Goal: Task Accomplishment & Management: Use online tool/utility

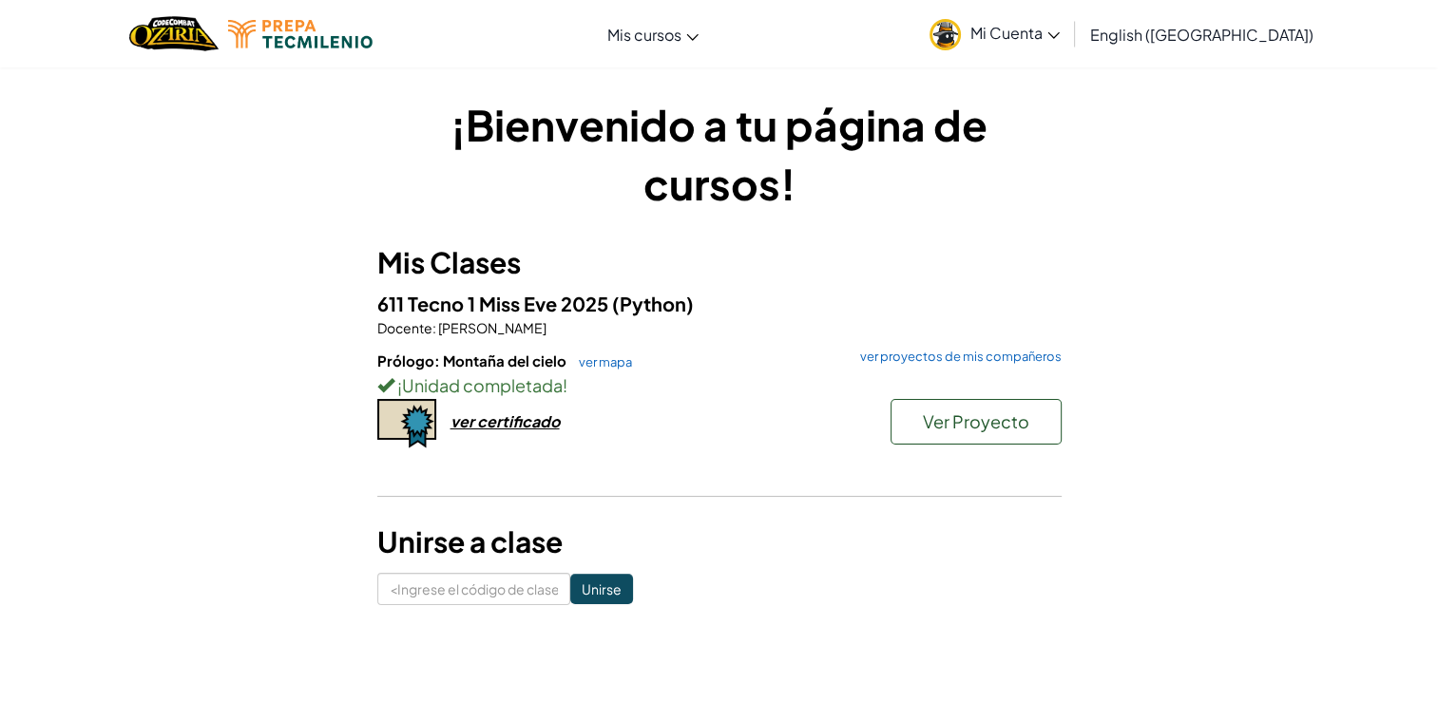
click at [600, 370] on h6 "Prólogo: Montaña del cielo ver mapa ver proyectos de mis compañeros" at bounding box center [719, 361] width 684 height 21
click at [601, 359] on link "ver mapa" at bounding box center [600, 361] width 63 height 15
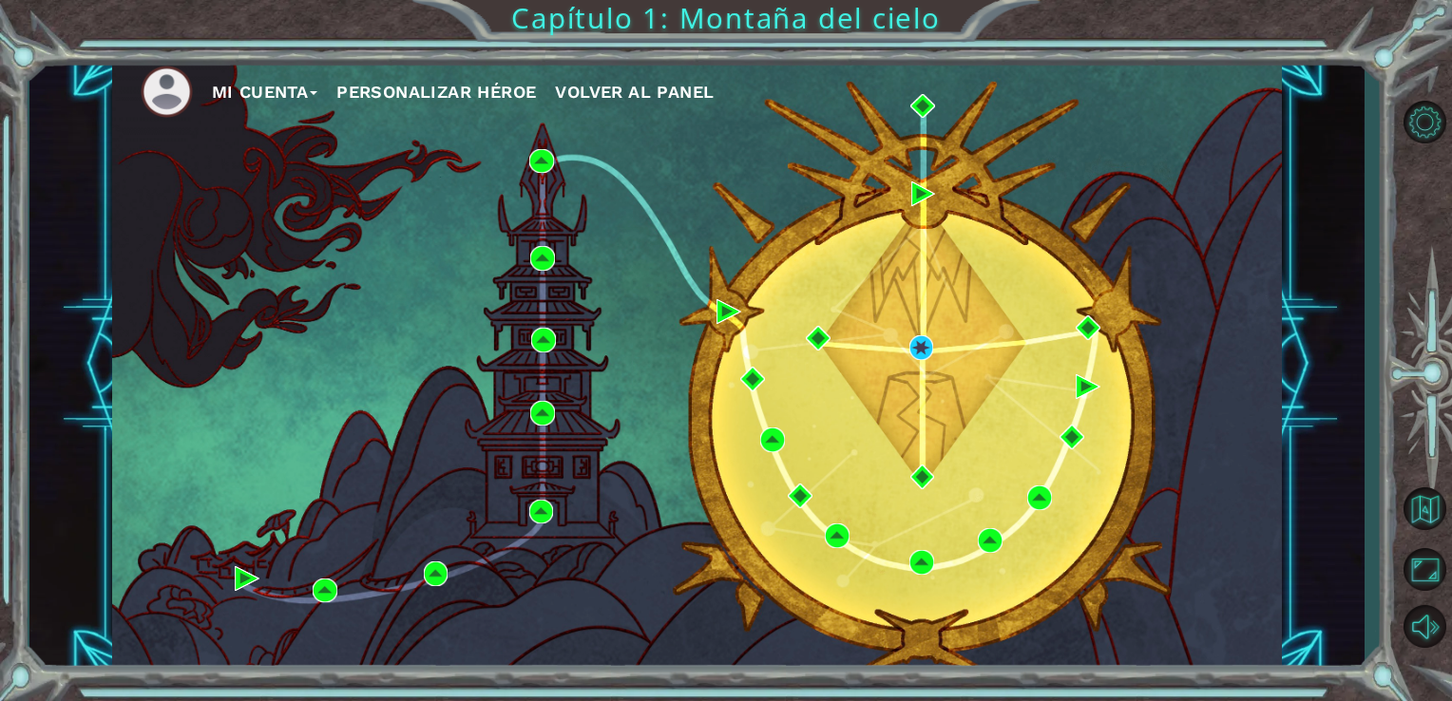
click at [924, 334] on div "Mi Cuenta Personalizar héroe Volver al panel" at bounding box center [697, 364] width 1171 height 617
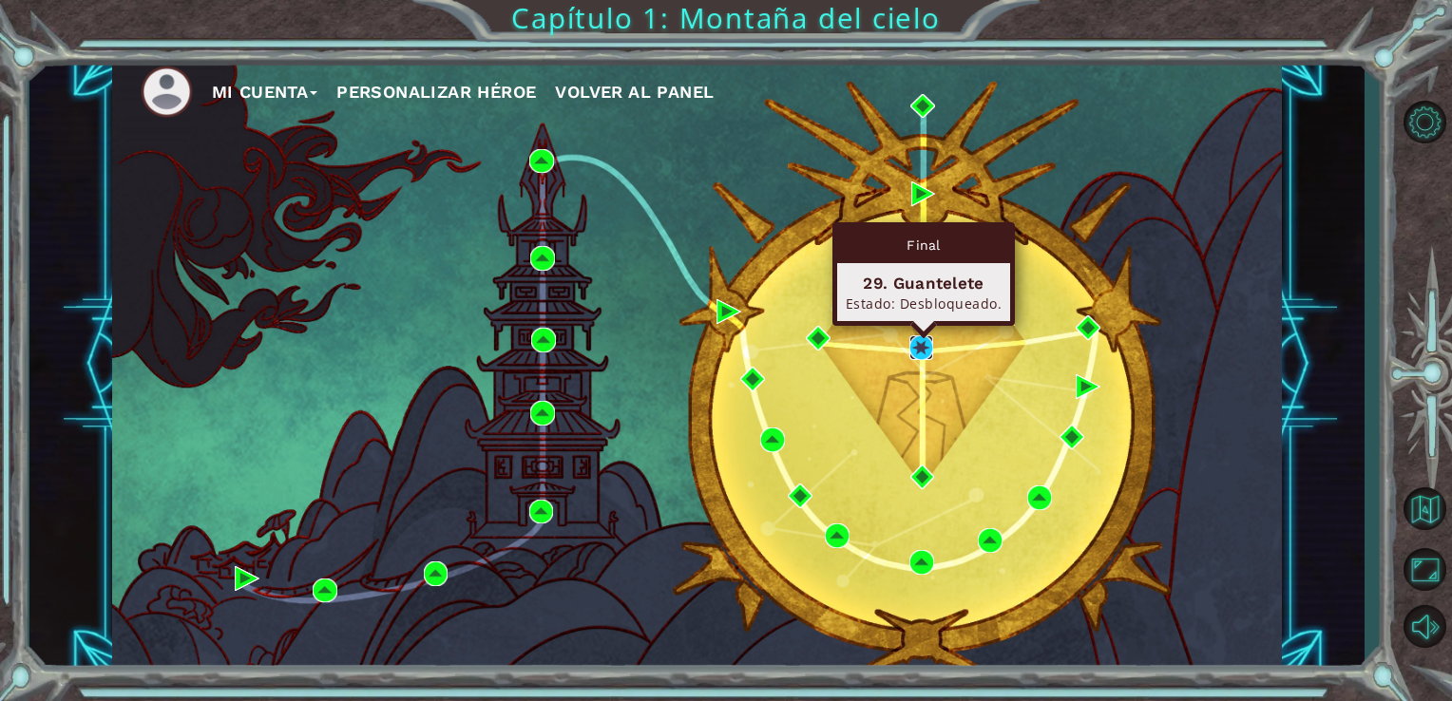
click at [910, 347] on img at bounding box center [921, 347] width 25 height 25
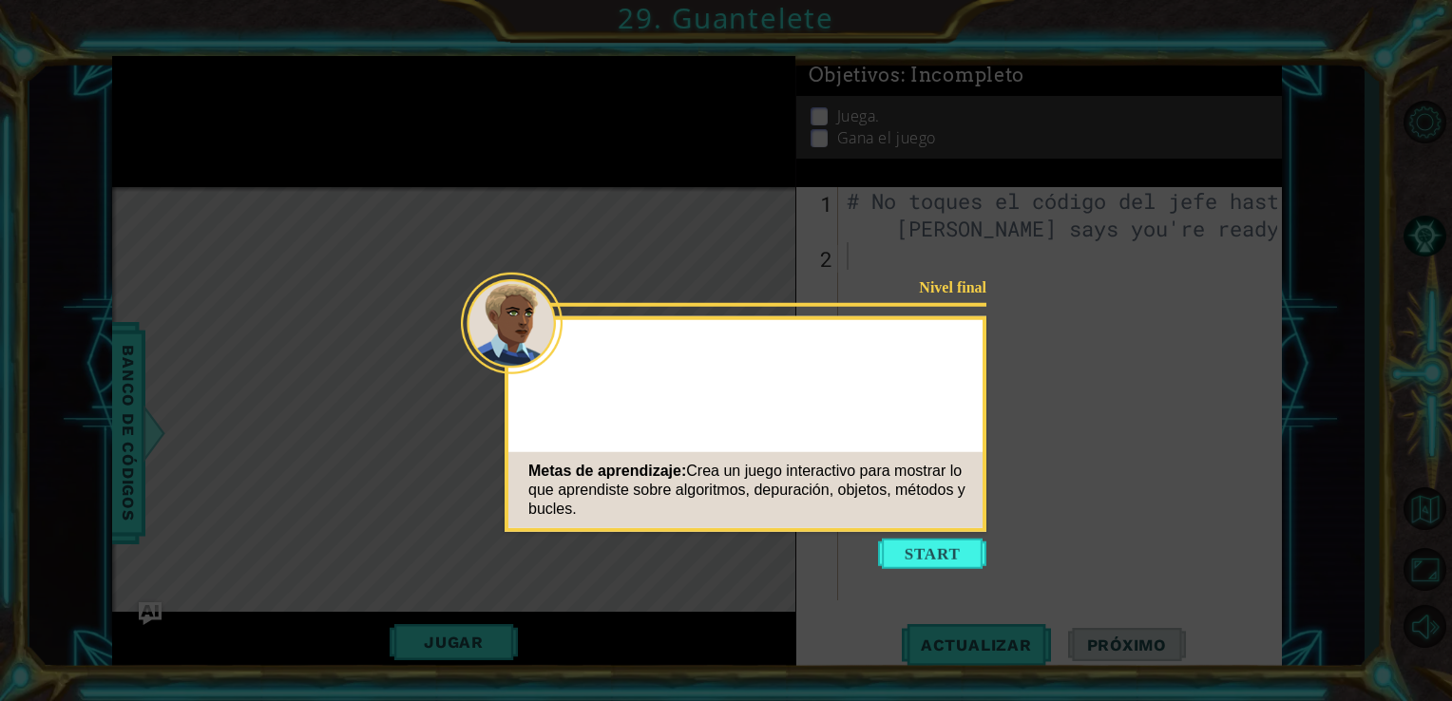
click at [935, 561] on button "Empezar" at bounding box center [932, 554] width 108 height 30
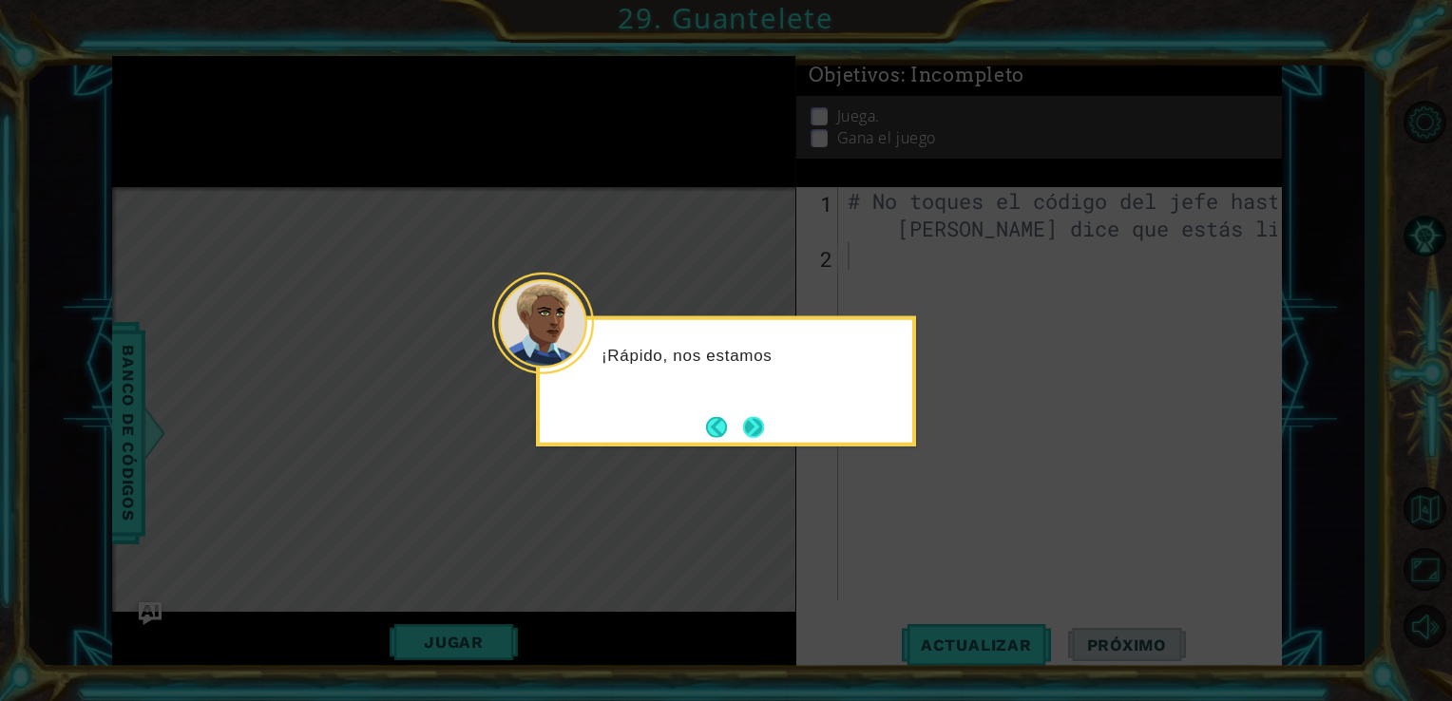
click at [760, 421] on button "Próximo" at bounding box center [753, 427] width 34 height 34
click at [764, 425] on button "Próximo" at bounding box center [753, 427] width 23 height 23
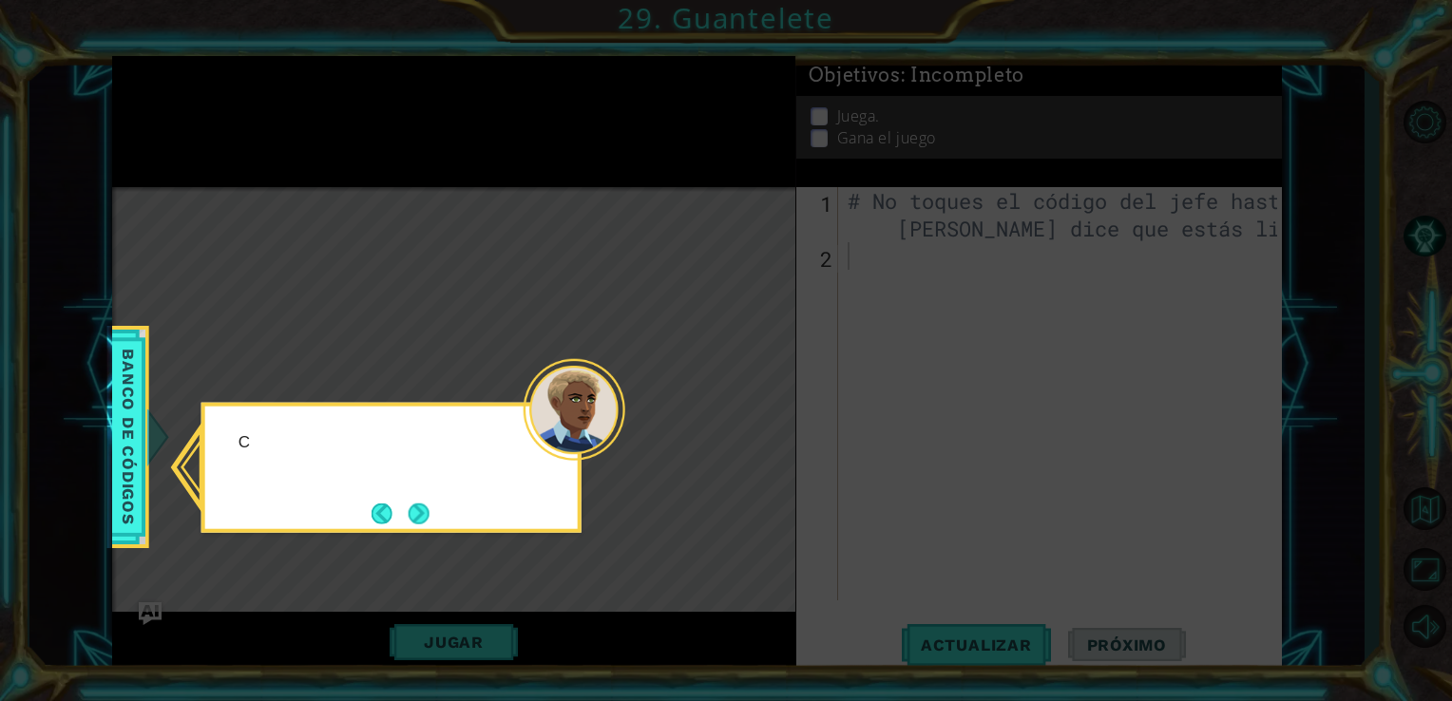
click at [764, 425] on icon at bounding box center [726, 350] width 1452 height 701
click at [412, 511] on button "Próximo" at bounding box center [418, 513] width 31 height 31
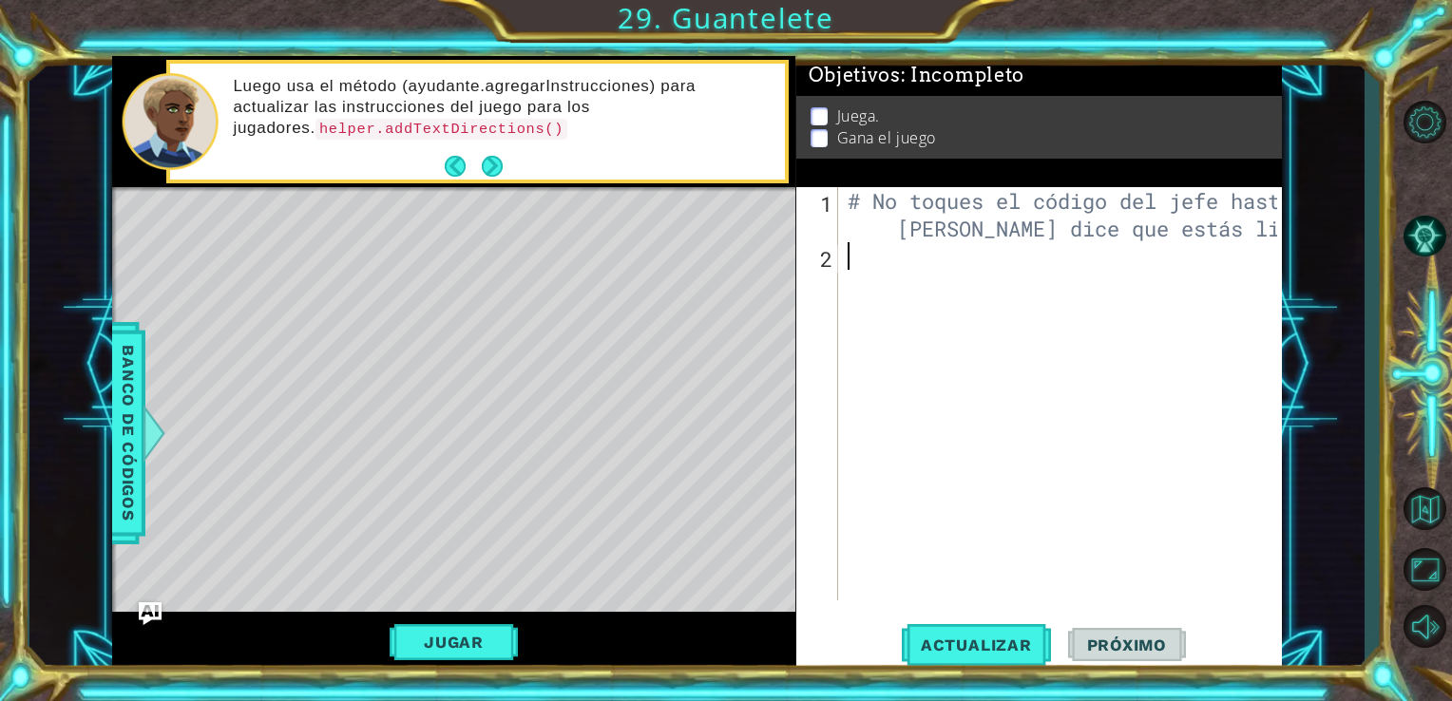
paste textarea "helper.addTextDirections("hola")"
type textarea "helper.addTextDirections("hola")"
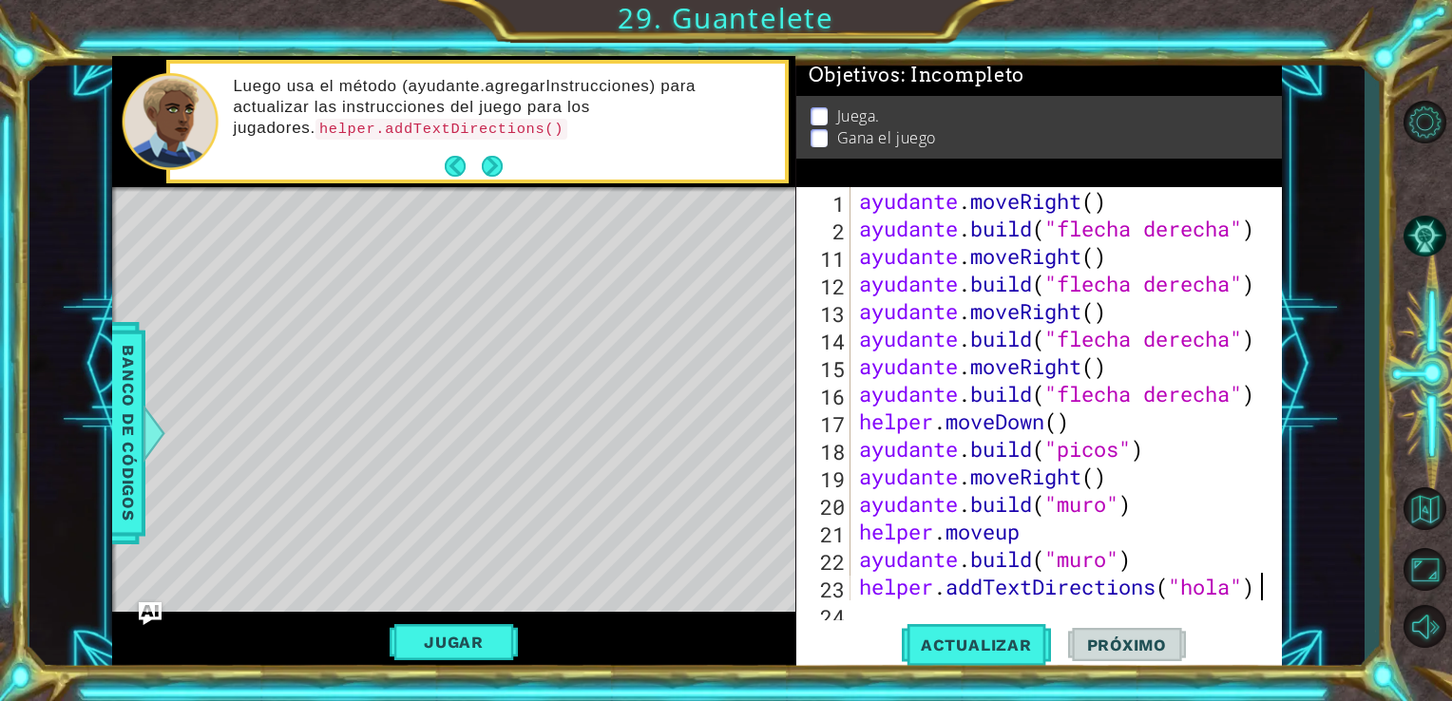
scroll to position [303, 0]
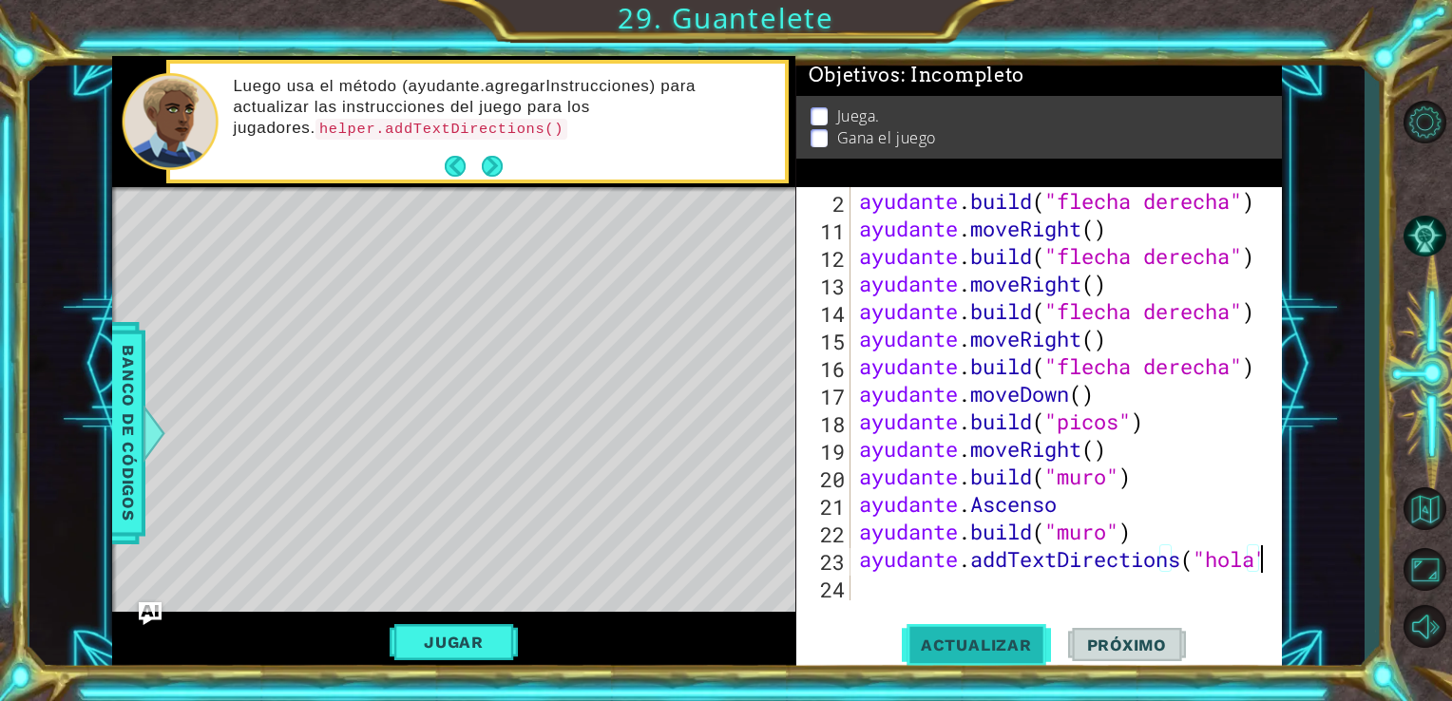
click at [975, 648] on span "Actualizar" at bounding box center [976, 645] width 149 height 19
click at [894, 588] on div "ayudante . build ( "flecha derecha" ) ayudante . moveRight ( ) ayudante . build…" at bounding box center [1064, 421] width 418 height 468
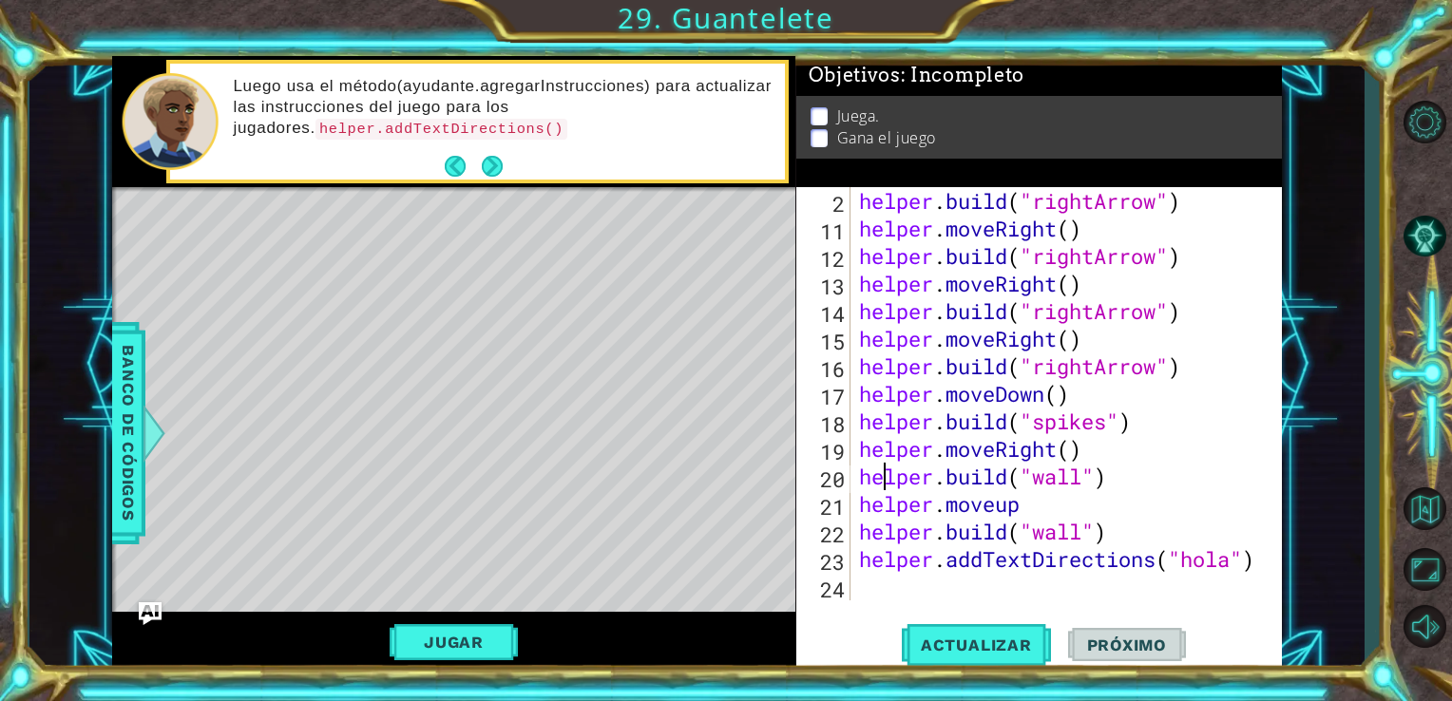
click at [881, 479] on div "helper . build ( "rightArrow" ) helper . moveRight ( ) helper . build ( "rightA…" at bounding box center [1064, 421] width 418 height 468
drag, startPoint x: 863, startPoint y: 420, endPoint x: 1140, endPoint y: 421, distance: 277.4
click at [1140, 421] on div "helper . build ( "rightArrow" ) helper . moveRight ( ) helper . build ( "rightA…" at bounding box center [1064, 421] width 418 height 468
click at [882, 563] on div "helper . build ( "rightArrow" ) helper . moveRight ( ) helper . build ( "rightA…" at bounding box center [1064, 421] width 418 height 468
type textarea "helper.addTextDirections("hola")"
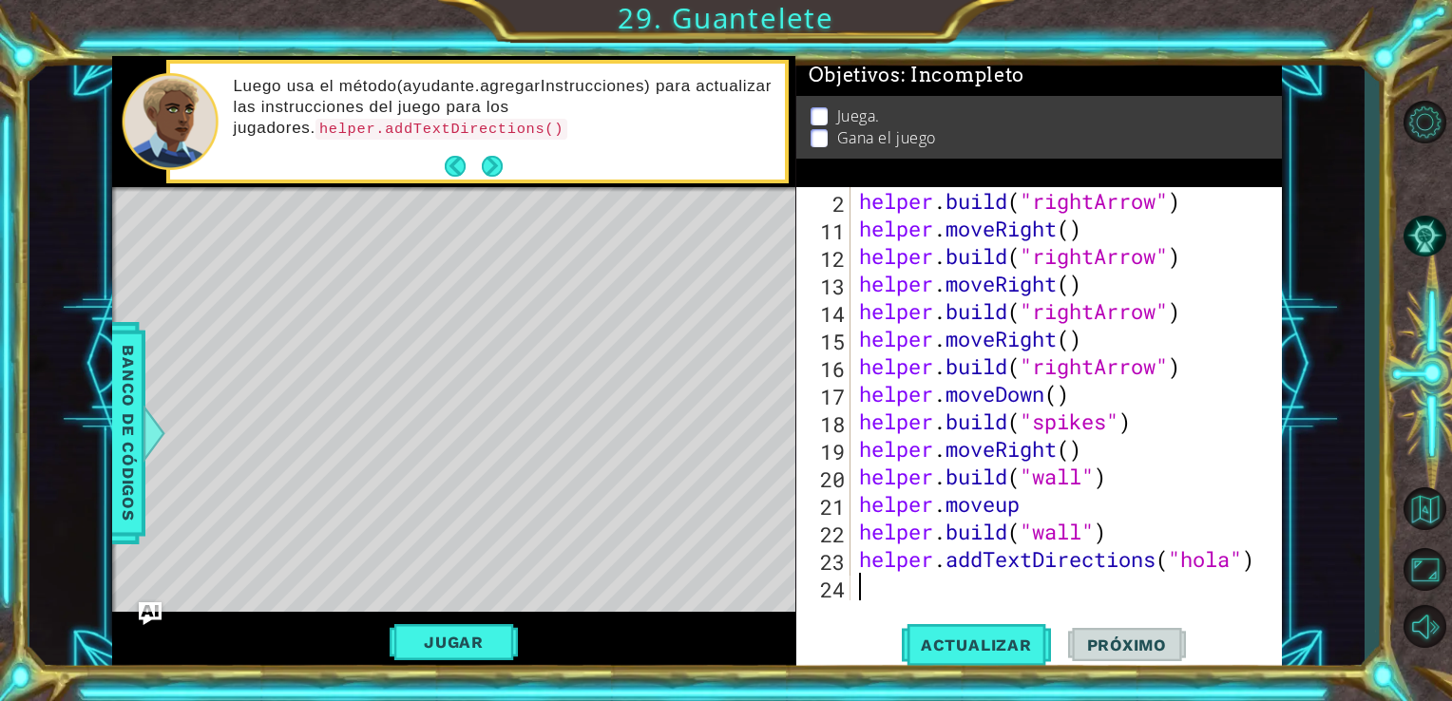
click at [877, 583] on div "helper . build ( "rightArrow" ) helper . moveRight ( ) helper . build ( "rightA…" at bounding box center [1064, 421] width 418 height 468
paste textarea "[DOMAIN_NAME]("spikes")"
type textarea "[DOMAIN_NAME]("spikes")"
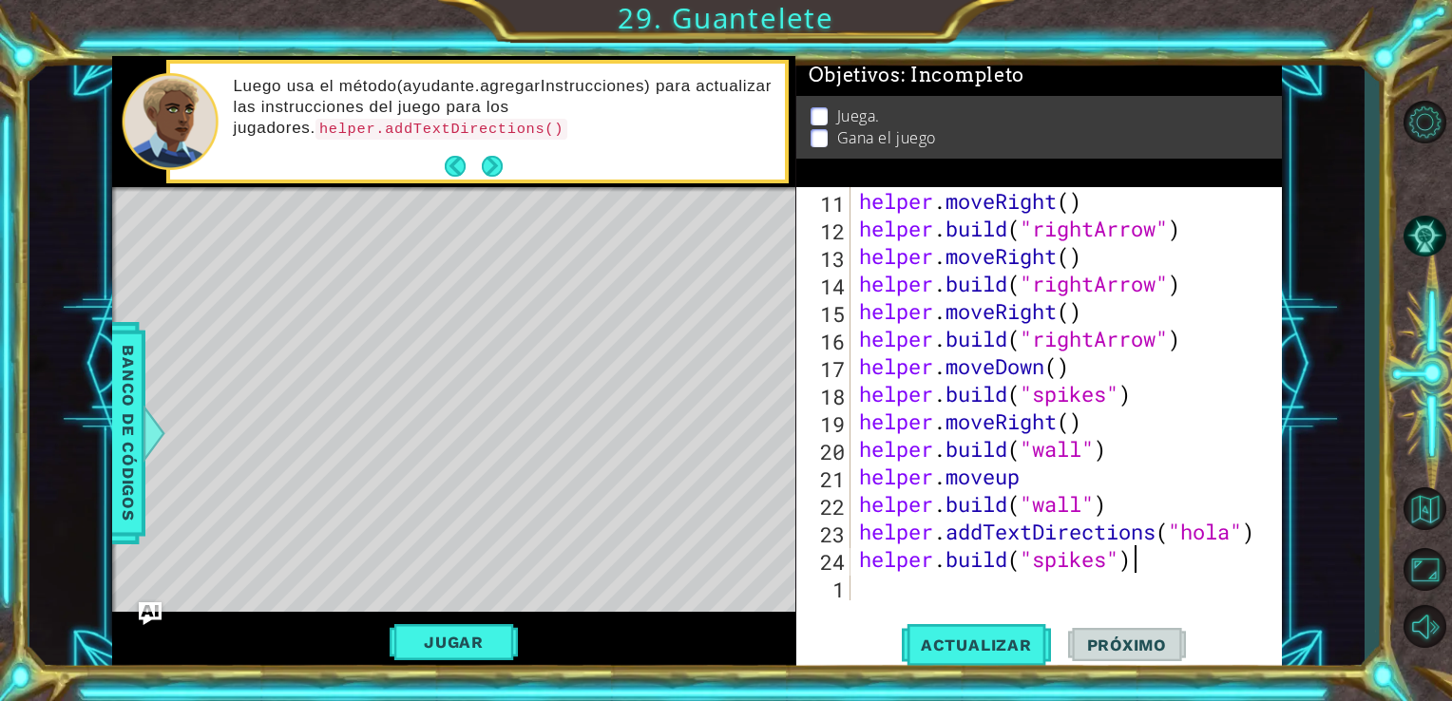
scroll to position [331, 0]
click at [848, 591] on div "1" at bounding box center [825, 590] width 50 height 28
type textarea "[DOMAIN_NAME]("spikes")"
click at [914, 599] on div "helper . moveRight ( ) helper . build ( "rightArrow" ) helper . moveRight ( ) h…" at bounding box center [1064, 421] width 418 height 468
click at [956, 667] on button "Actualizar" at bounding box center [976, 644] width 149 height 48
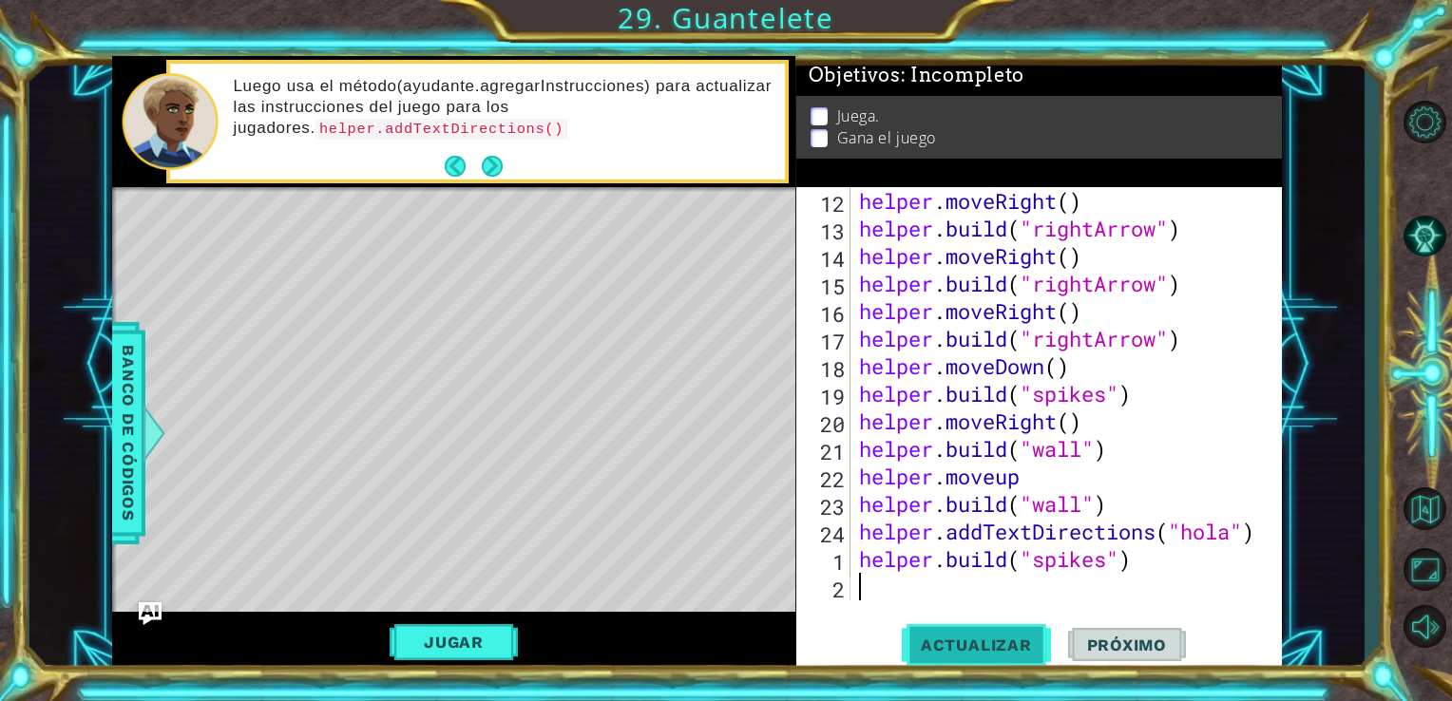
click at [944, 638] on span "Actualizar" at bounding box center [976, 645] width 149 height 19
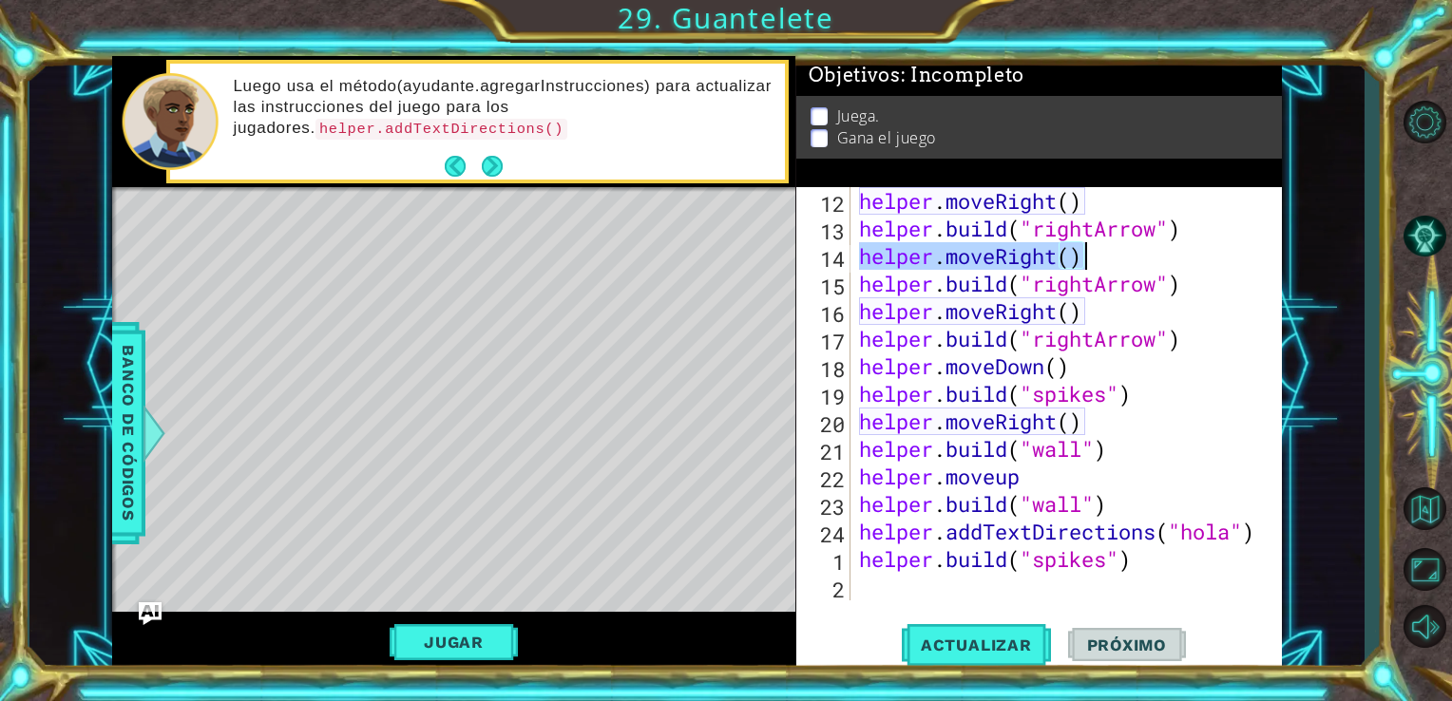
drag, startPoint x: 855, startPoint y: 257, endPoint x: 1125, endPoint y: 266, distance: 270.0
click at [1125, 266] on div "helper . moveRight ( ) helper . build ( "rightArrow" ) helper . moveRight ( ) h…" at bounding box center [1064, 421] width 418 height 468
type textarea "helper.moveRight()"
click at [897, 605] on div "helper.moveRight() 12 13 14 15 16 17 18 19 20 21 22 23 24 1 2 helper . moveRigh…" at bounding box center [1039, 430] width 486 height 486
click at [867, 591] on div "helper . moveRight ( ) helper . build ( "rightArrow" ) helper . moveRight ( ) h…" at bounding box center [1064, 421] width 418 height 468
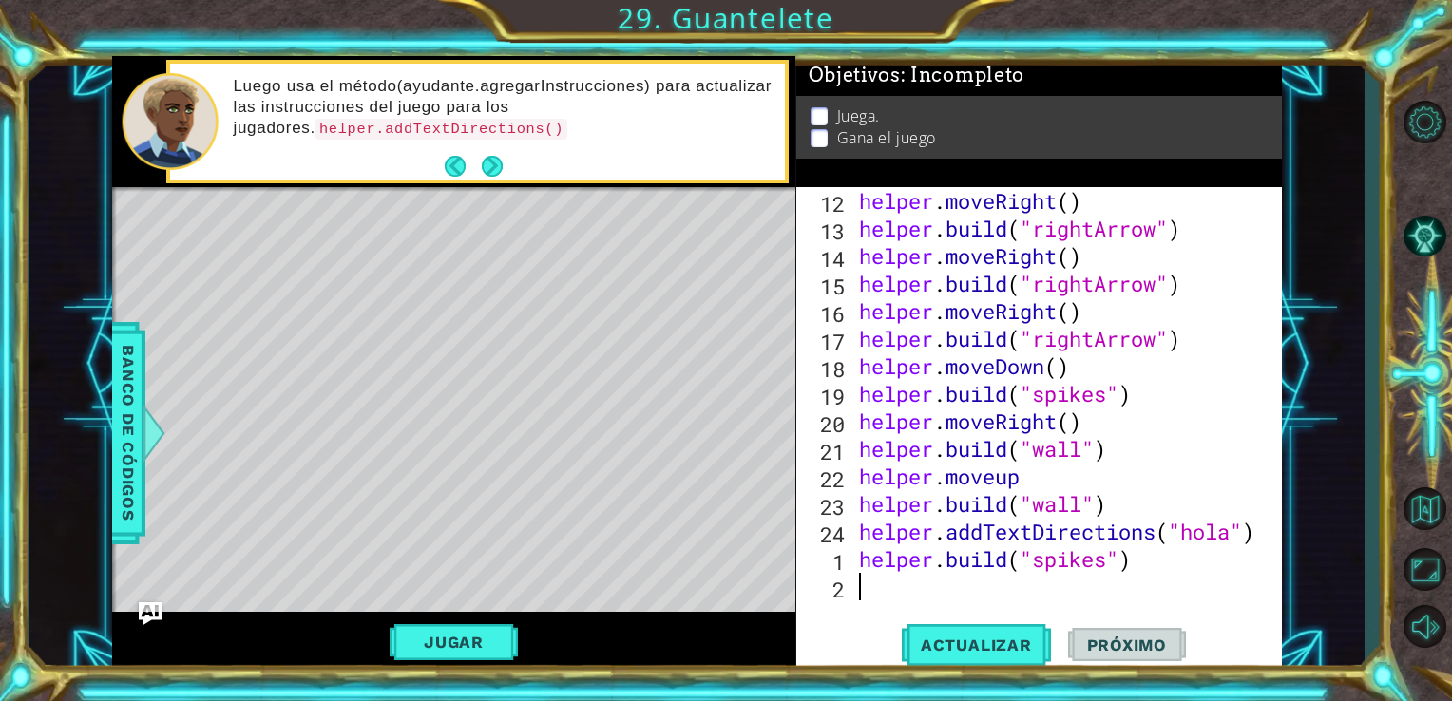
paste textarea "helper.moveRight()"
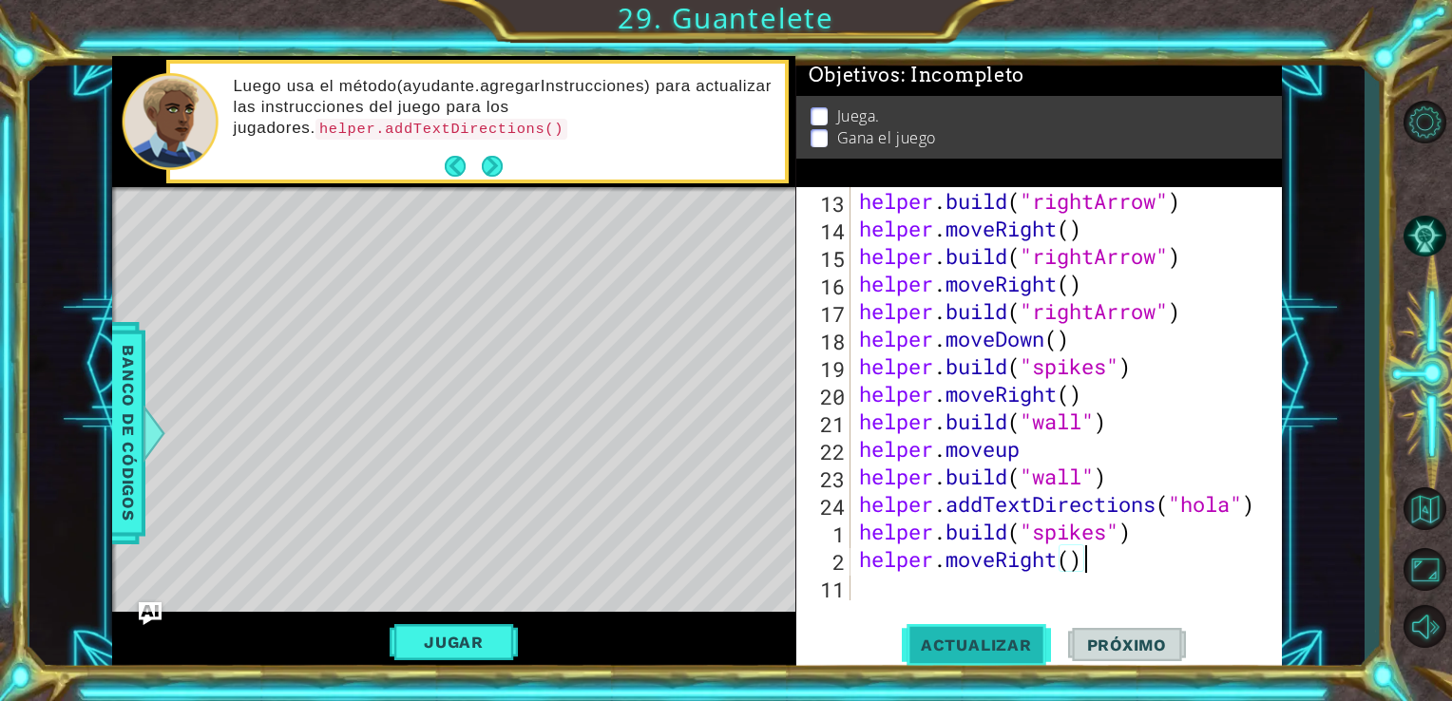
click at [965, 647] on span "Actualizar" at bounding box center [976, 645] width 149 height 19
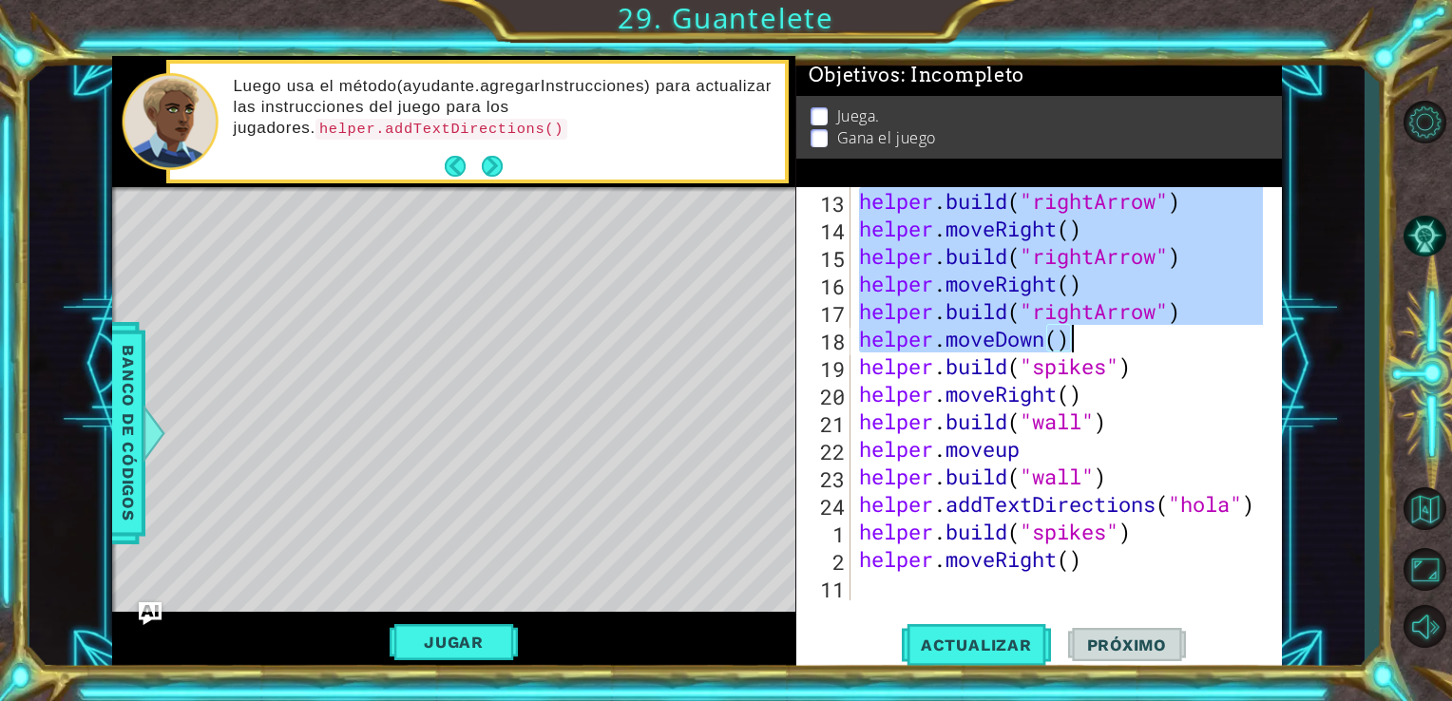
drag, startPoint x: 860, startPoint y: 203, endPoint x: 1233, endPoint y: 340, distance: 397.7
click at [1233, 340] on div "helper . build ( "rightArrow" ) helper . moveRight ( ) helper . build ( "rightA…" at bounding box center [1064, 421] width 418 height 468
type textarea "[DOMAIN_NAME]("rightArrow") helper.moveDown()"
click at [874, 581] on div "helper . build ( "rightArrow" ) helper . moveRight ( ) helper . build ( "rightA…" at bounding box center [1064, 421] width 418 height 468
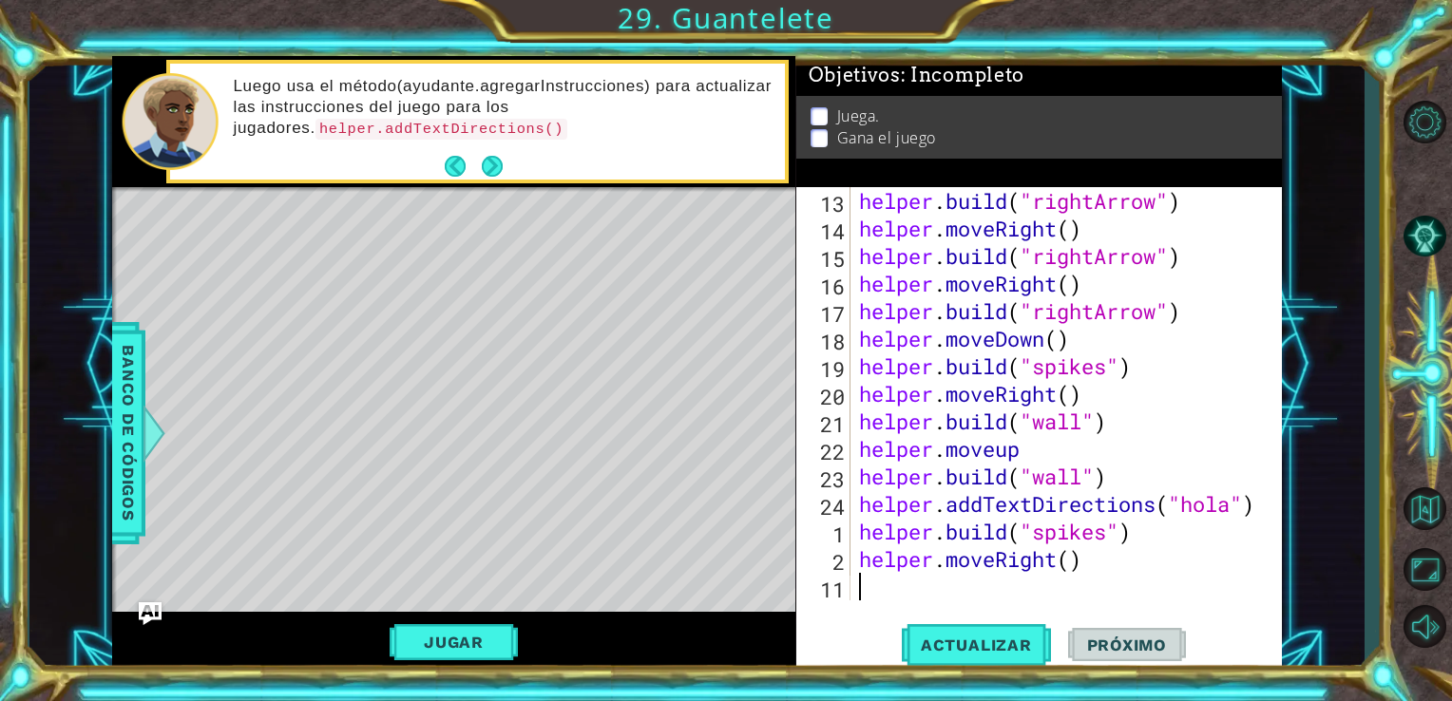
paste textarea "helper.moveDown()"
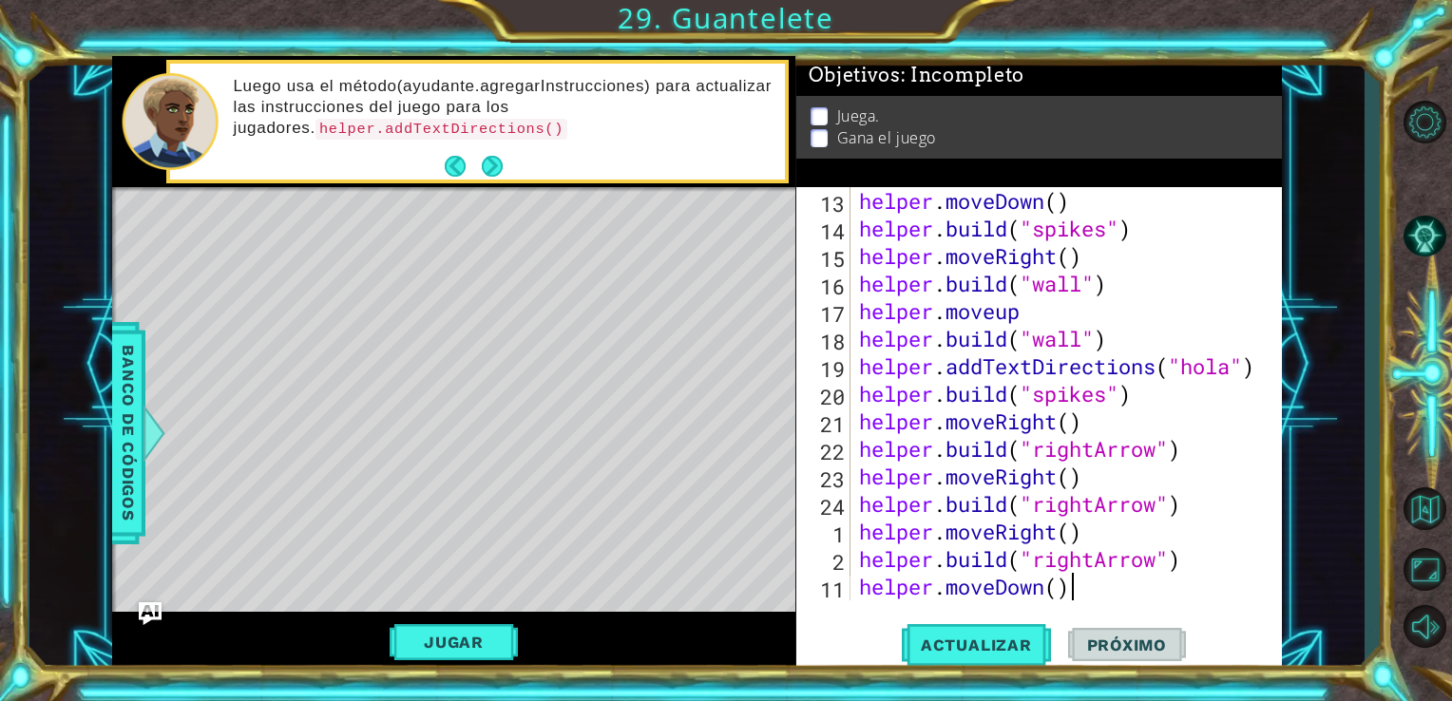
type textarea "helper.moveDown()"
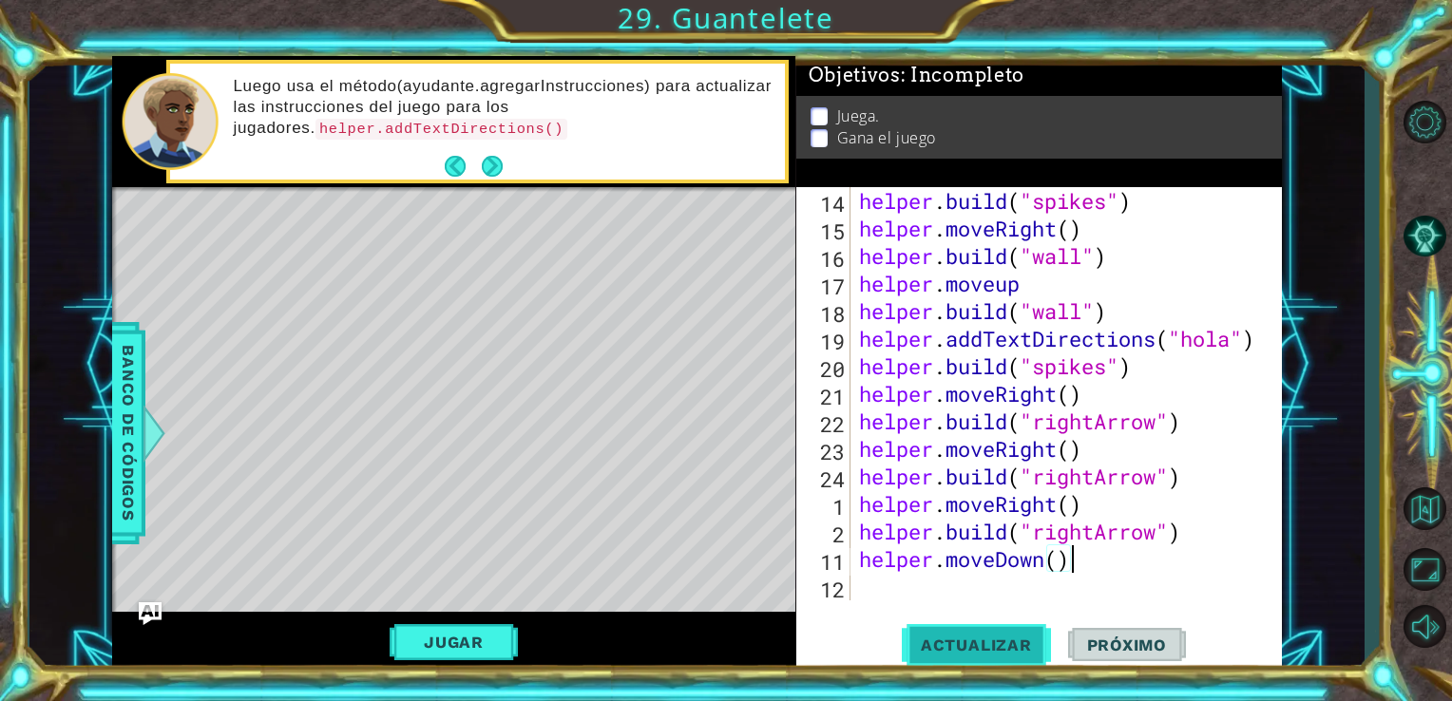
click at [996, 645] on span "Actualizar" at bounding box center [976, 645] width 149 height 19
click at [899, 585] on div "helper . build ( "spikes" ) helper . moveRight ( ) helper . build ( "wall" ) he…" at bounding box center [1064, 421] width 418 height 468
type textarea "he"
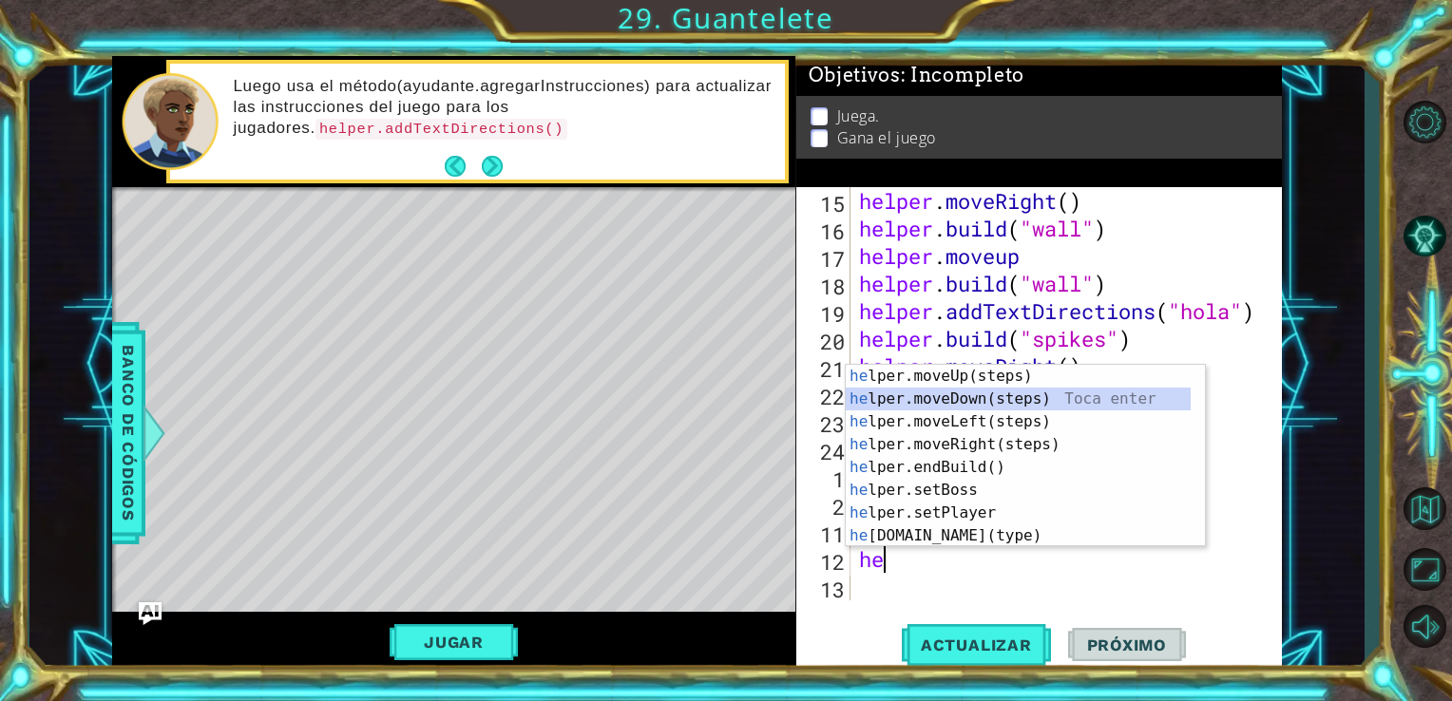
click at [966, 395] on div "he lper.moveUp(steps) Toca enter he lper.moveDown(steps) Toca enter he lper.mov…" at bounding box center [1018, 479] width 345 height 228
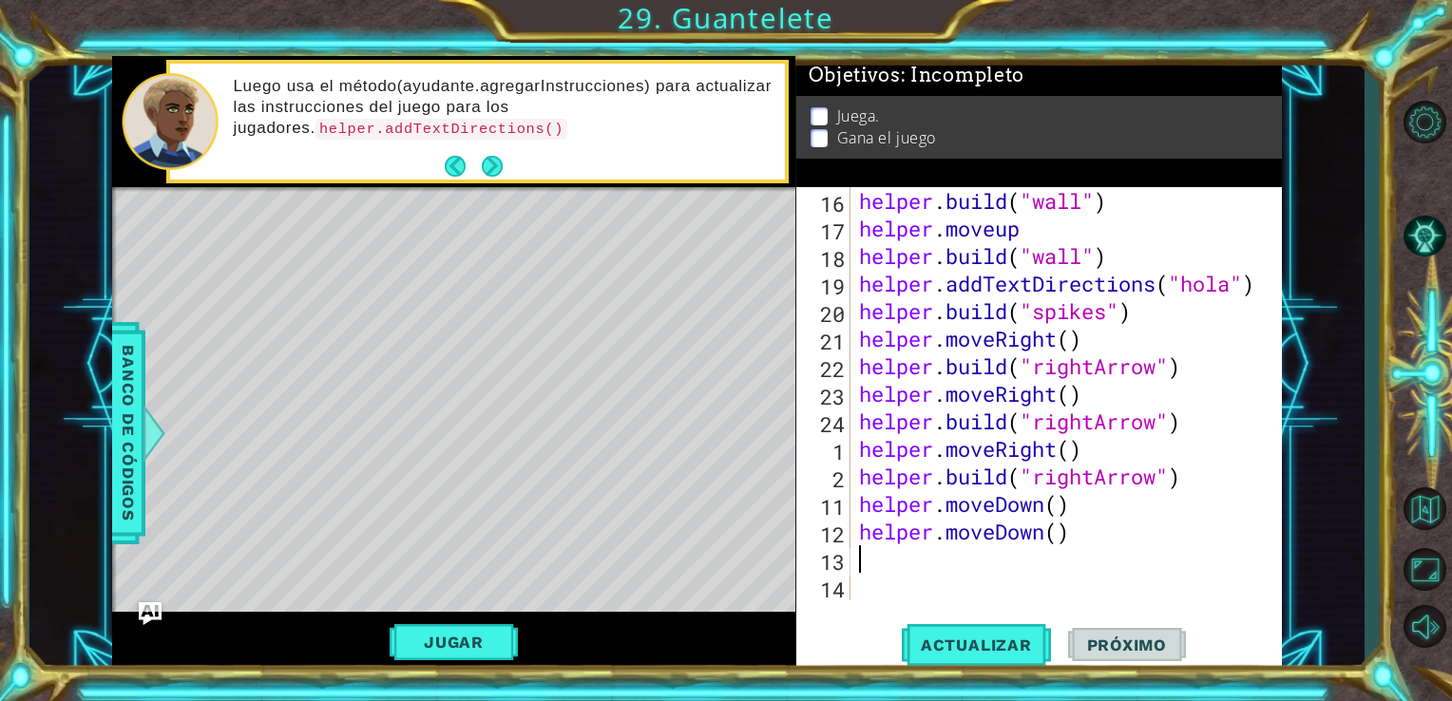
type textarea "h"
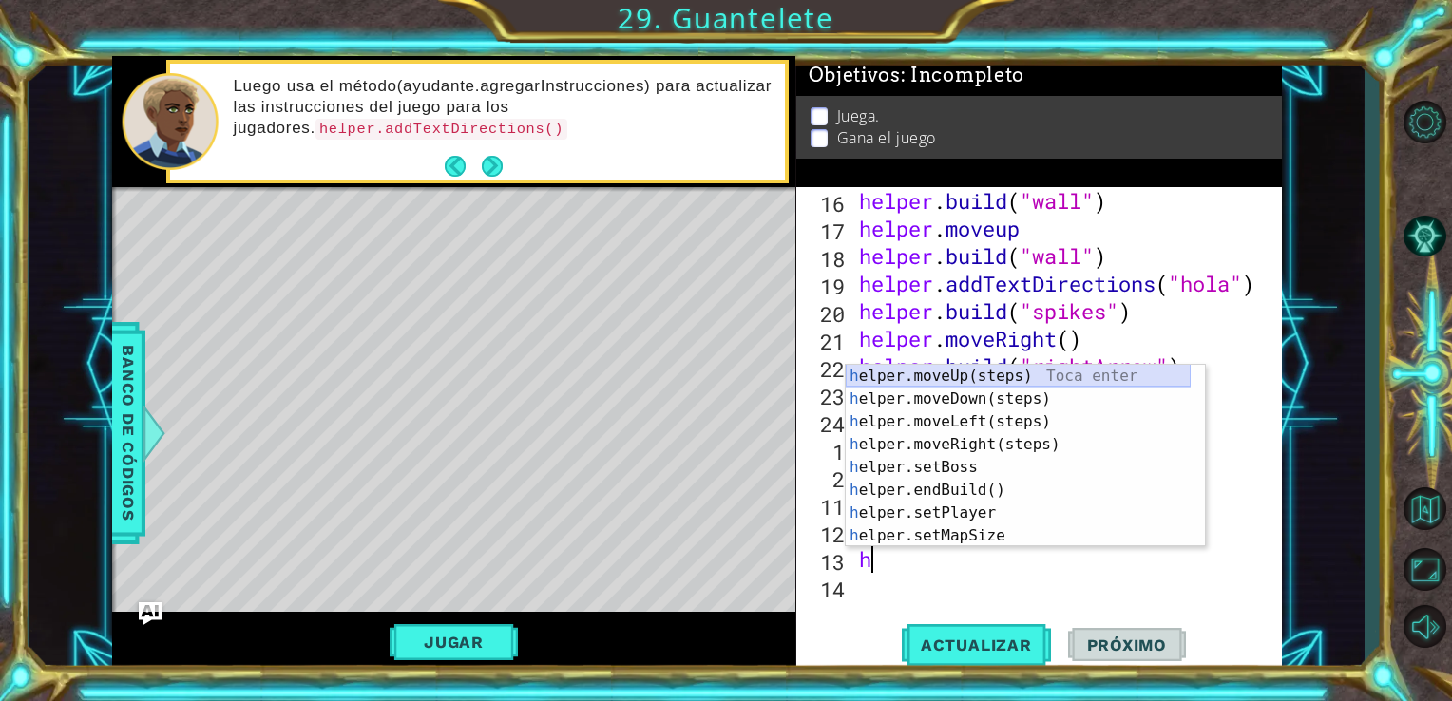
click at [981, 370] on div "h elper.moveUp(steps) Toca enter h elper.moveDown(steps) Toca enter h elper.mov…" at bounding box center [1018, 479] width 345 height 228
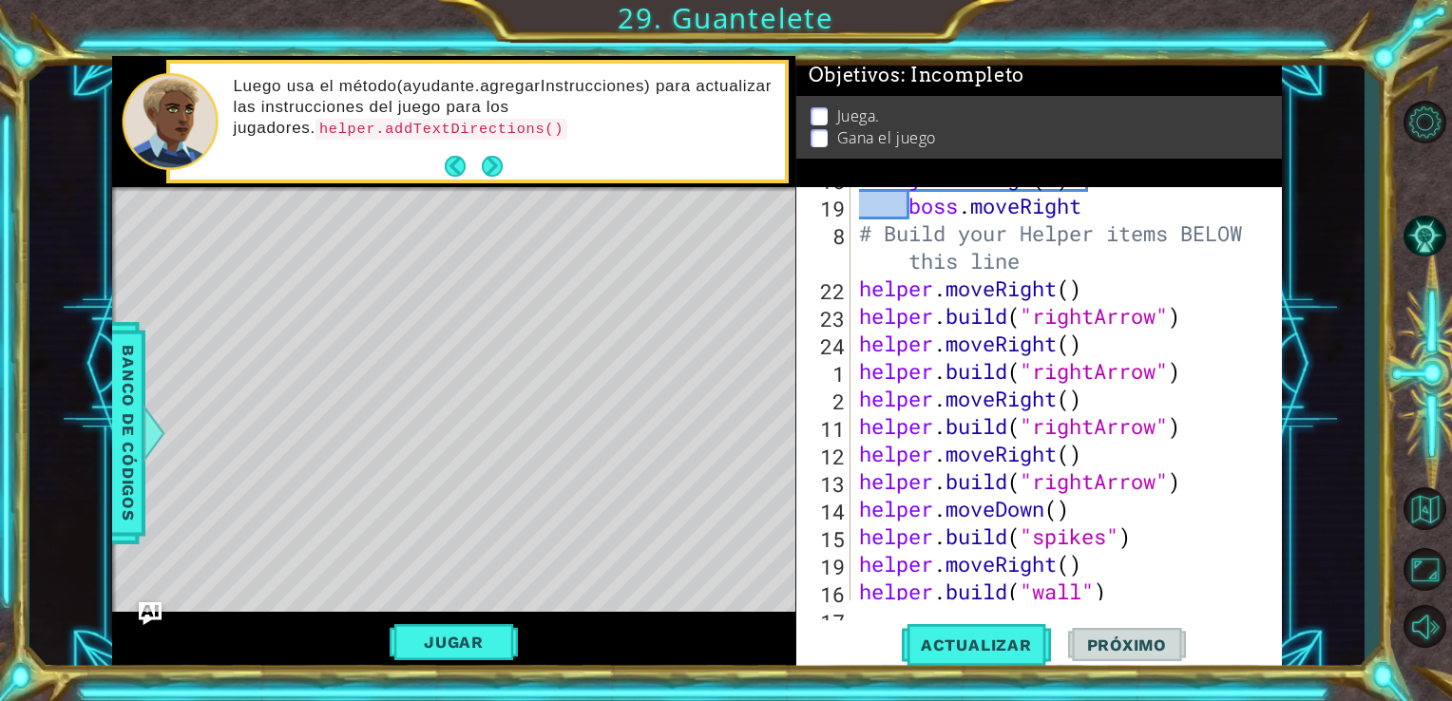
scroll to position [605, 0]
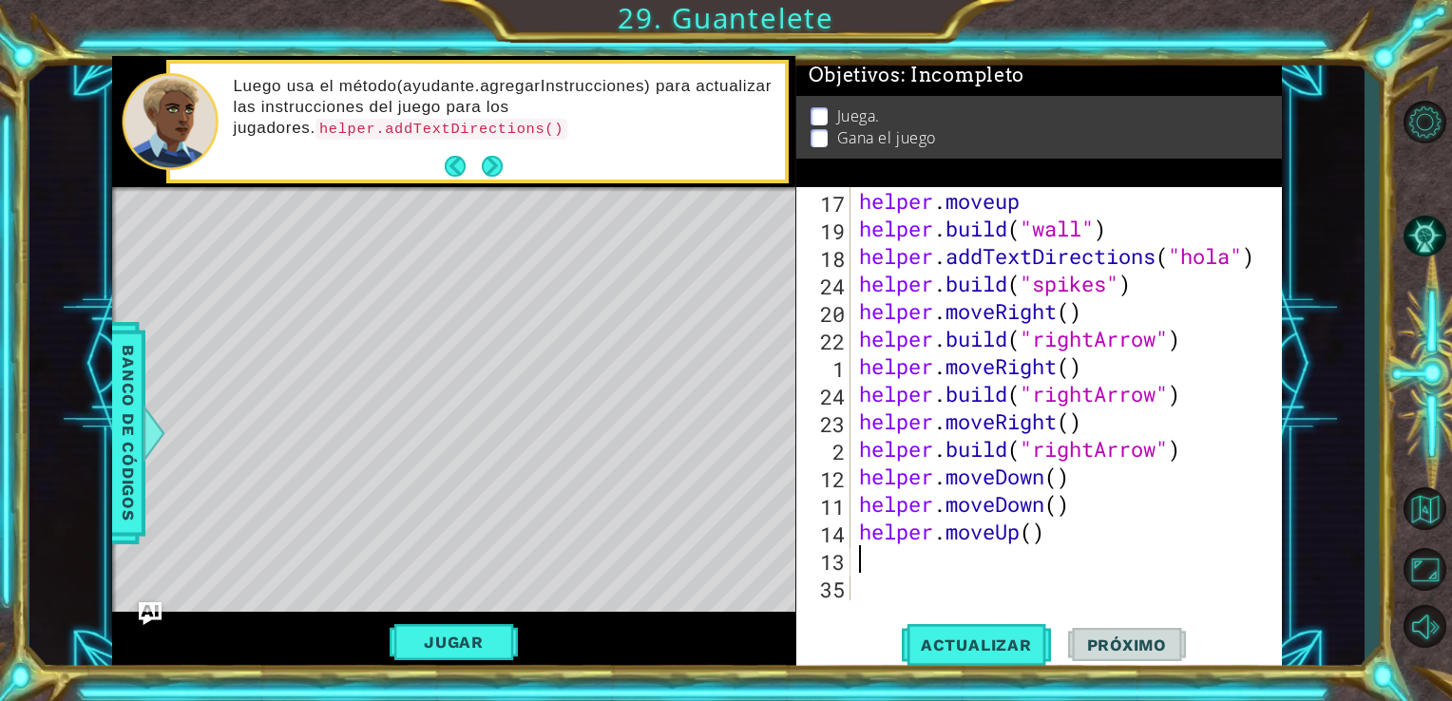
type textarea "h"
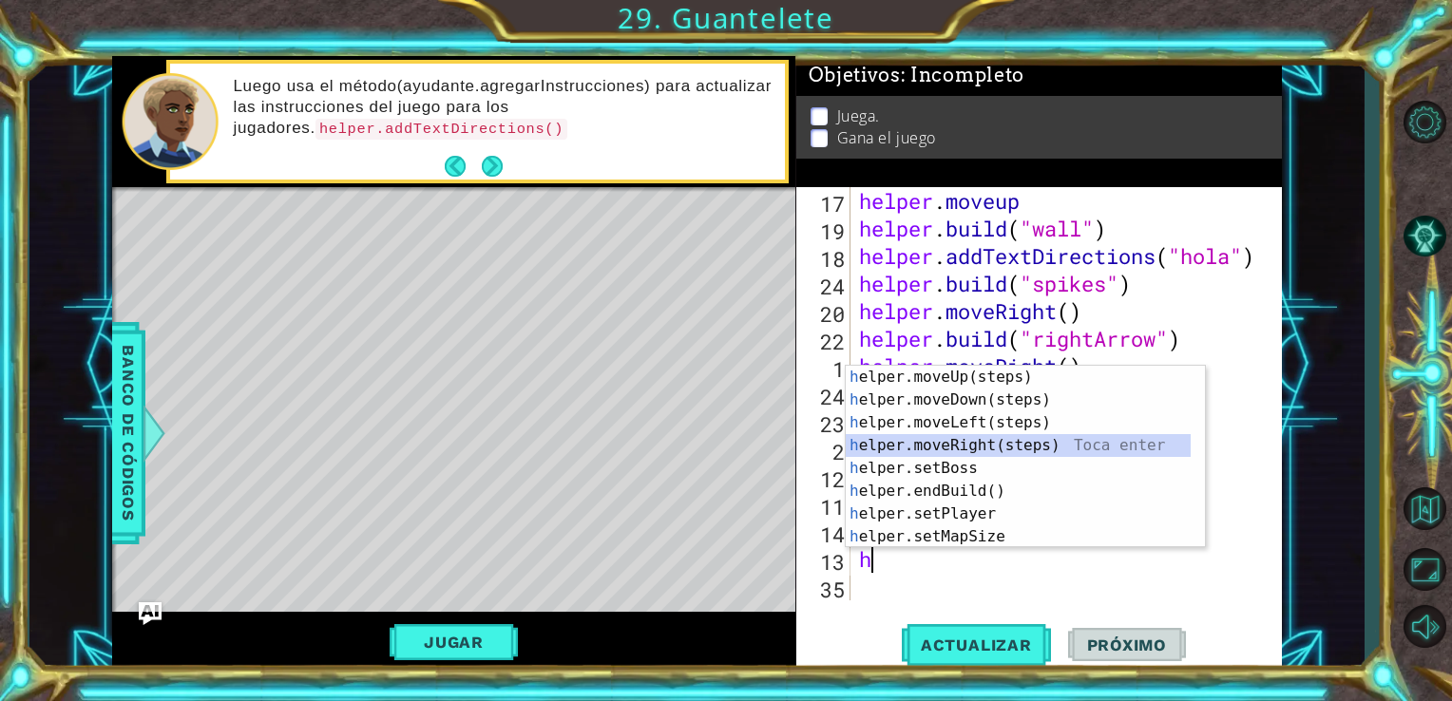
click at [984, 445] on div "h elper.moveUp(steps) Toca enter h elper.moveDown(steps) Toca enter h elper.mov…" at bounding box center [1018, 480] width 345 height 228
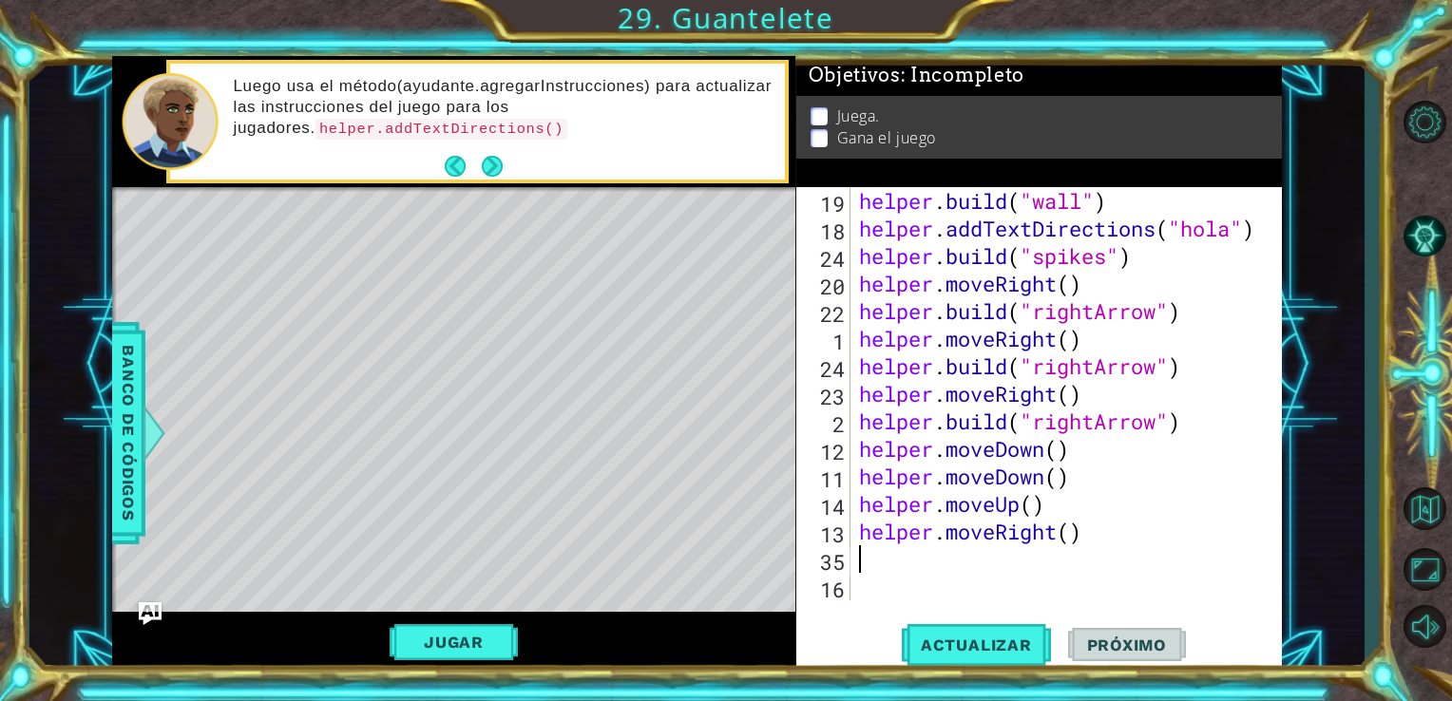
scroll to position [634, 0]
click at [995, 657] on button "Actualizar" at bounding box center [976, 644] width 149 height 48
click at [987, 649] on span "Actualizar" at bounding box center [976, 645] width 149 height 19
type textarea "h"
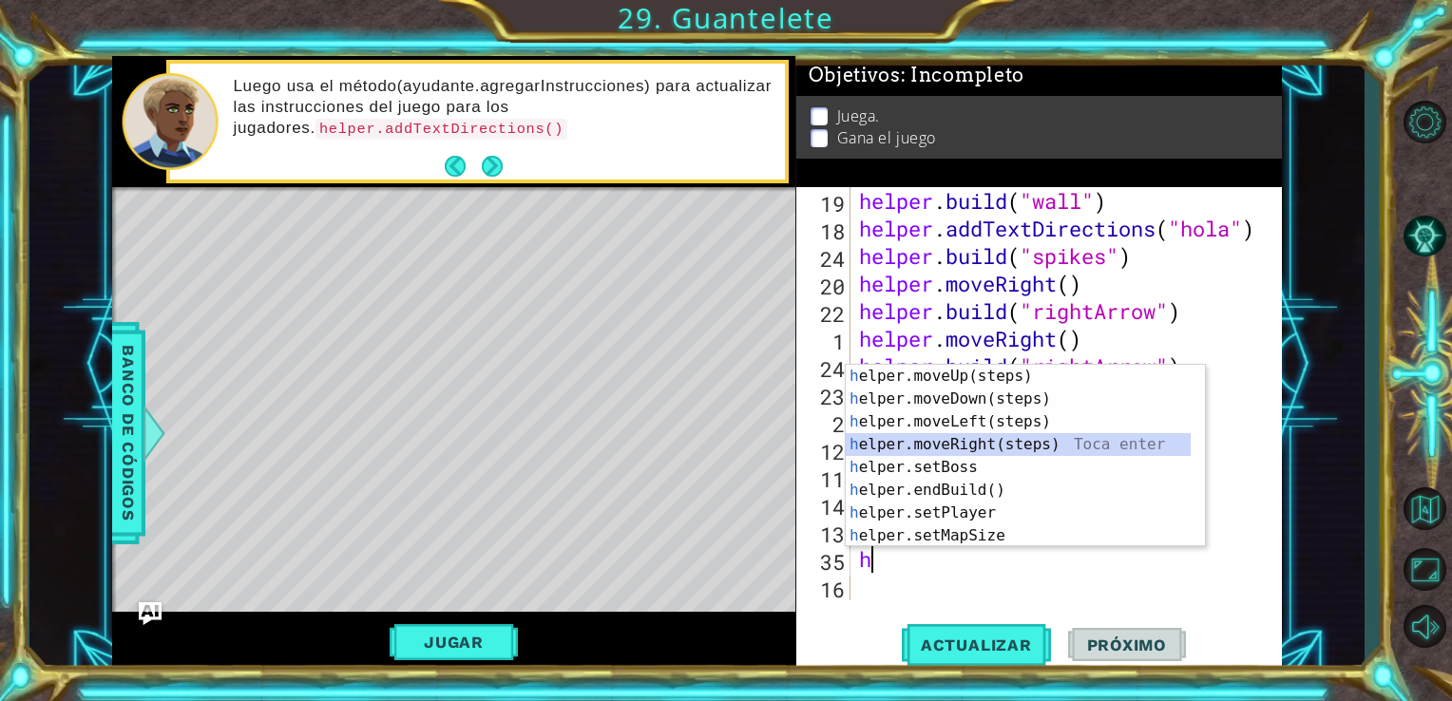
click at [988, 439] on div "h elper.moveUp(steps) Toca enter h elper.moveDown(steps) Toca enter h elper.mov…" at bounding box center [1018, 479] width 345 height 228
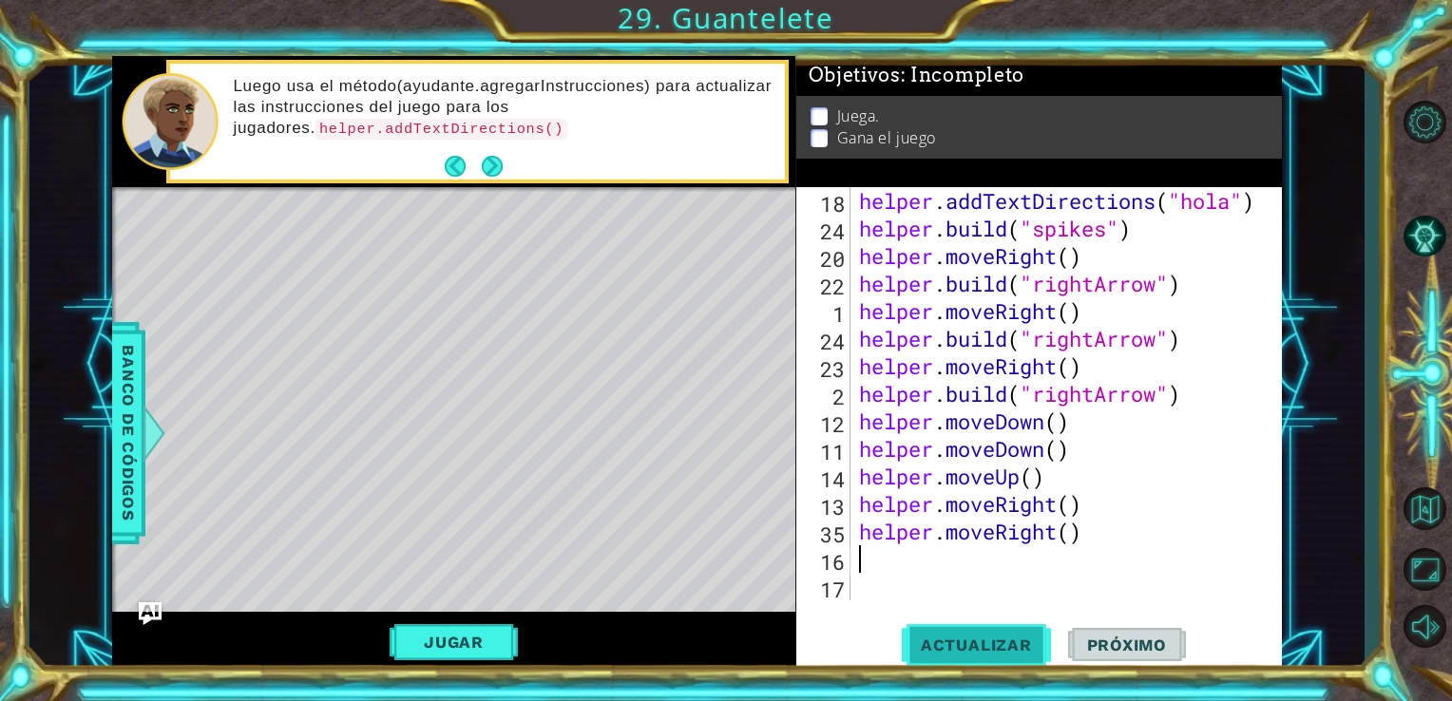
click at [965, 640] on span "Actualizar" at bounding box center [976, 645] width 149 height 19
click at [486, 643] on button "Jugar" at bounding box center [454, 642] width 128 height 36
